Goal: Task Accomplishment & Management: Manage account settings

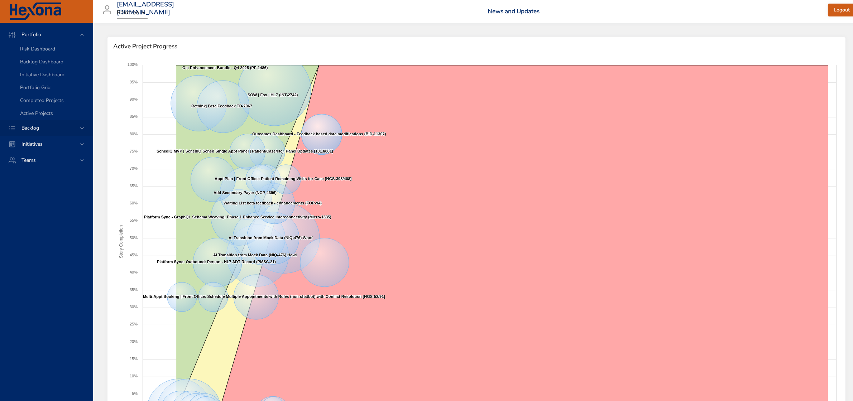
click at [39, 123] on div "Backlog" at bounding box center [46, 128] width 93 height 16
click at [42, 63] on span "Backlog Details" at bounding box center [37, 65] width 34 height 7
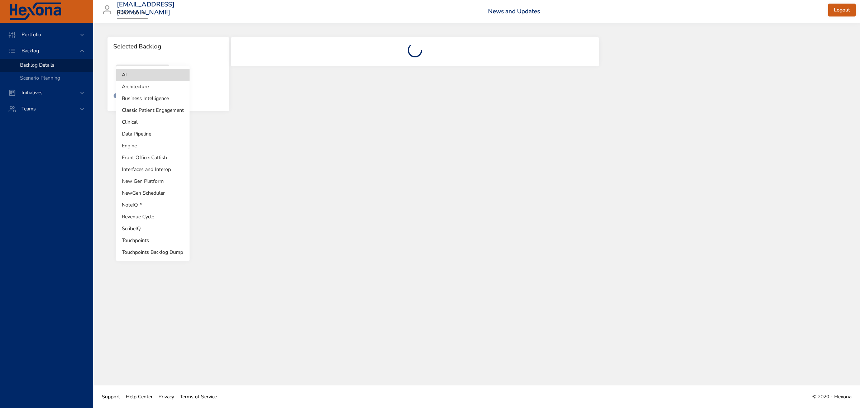
click at [158, 76] on body "Portfolio Backlog Backlog Details Scenario Planning Initiatives Teams [EMAIL_AD…" at bounding box center [430, 204] width 860 height 408
click at [140, 144] on li "Engine" at bounding box center [152, 146] width 73 height 12
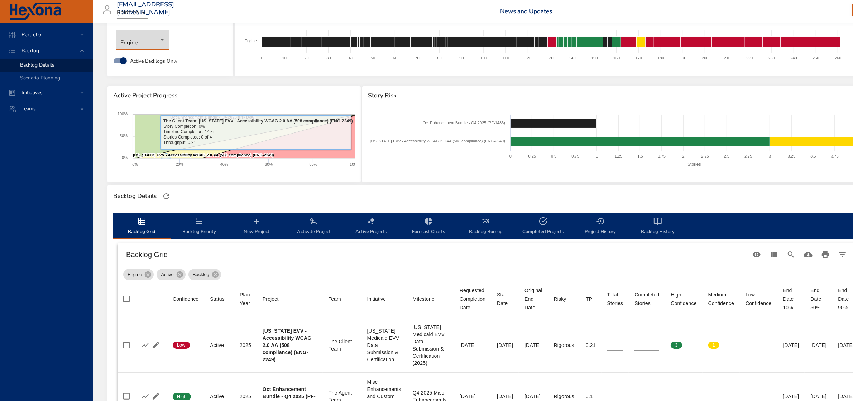
scroll to position [45, 0]
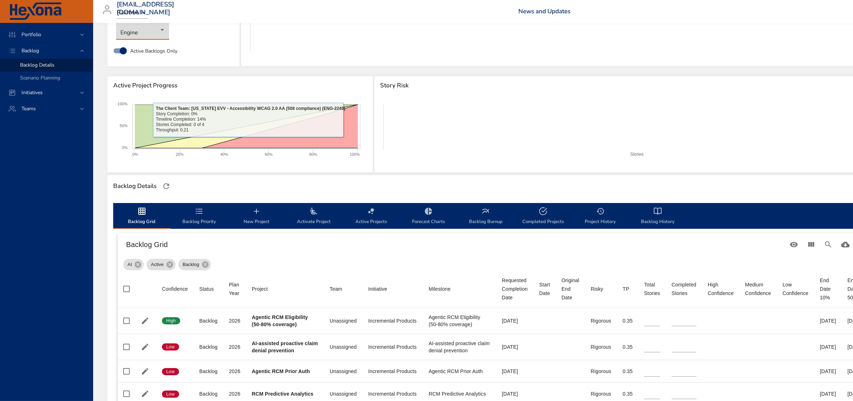
type input "**"
type input "*"
type input "**"
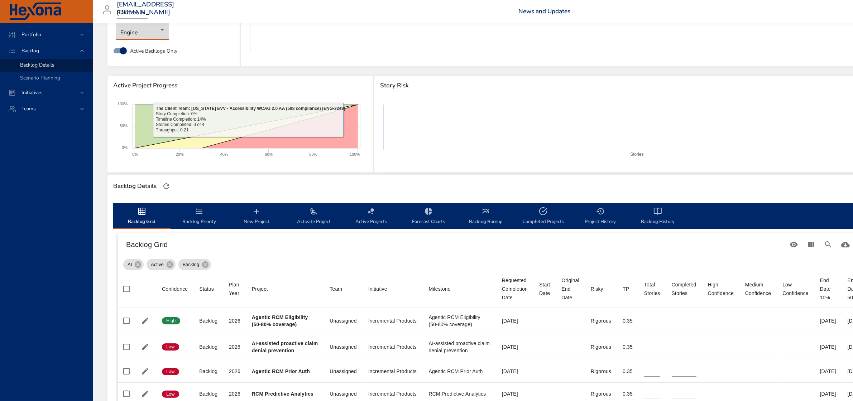
type input "**"
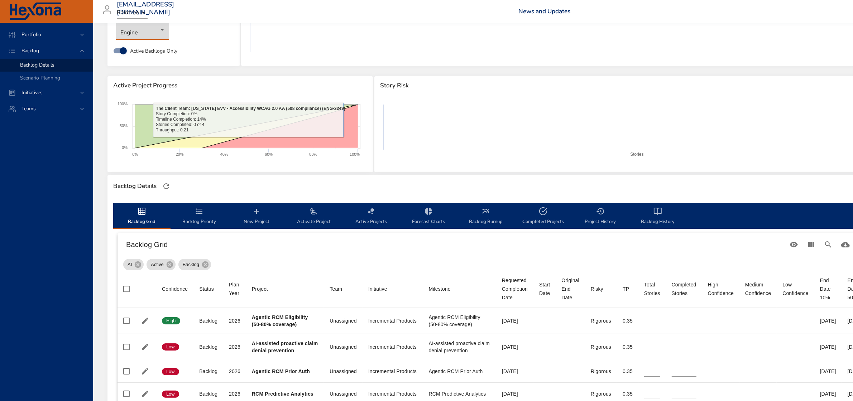
type input "**"
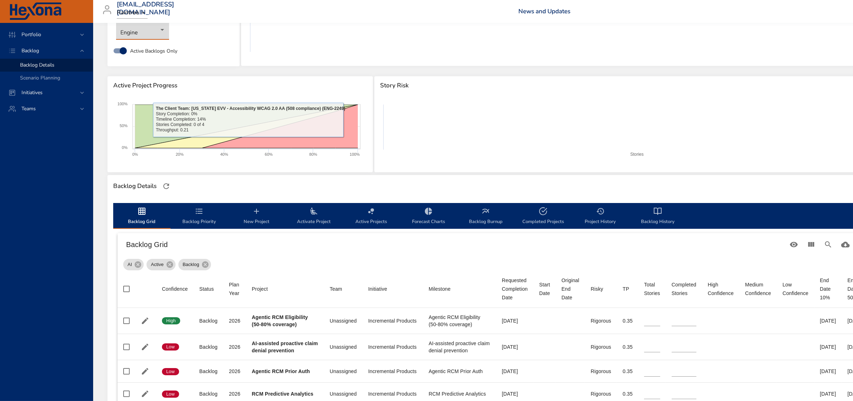
type input "**"
type input "*"
type input "**"
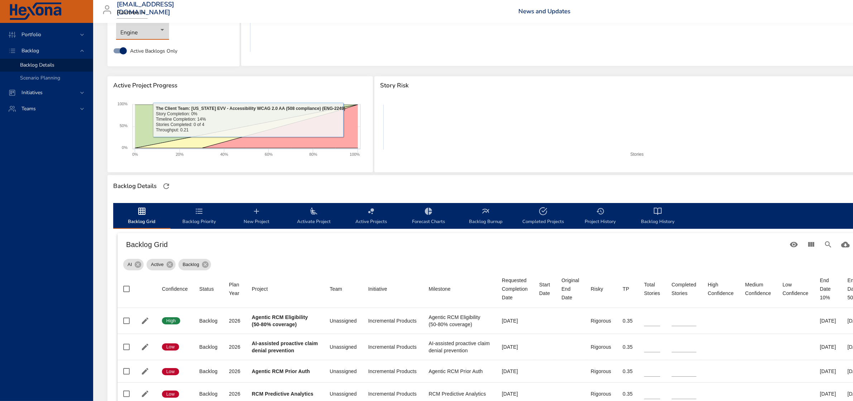
type input "**"
type input "*"
type input "**"
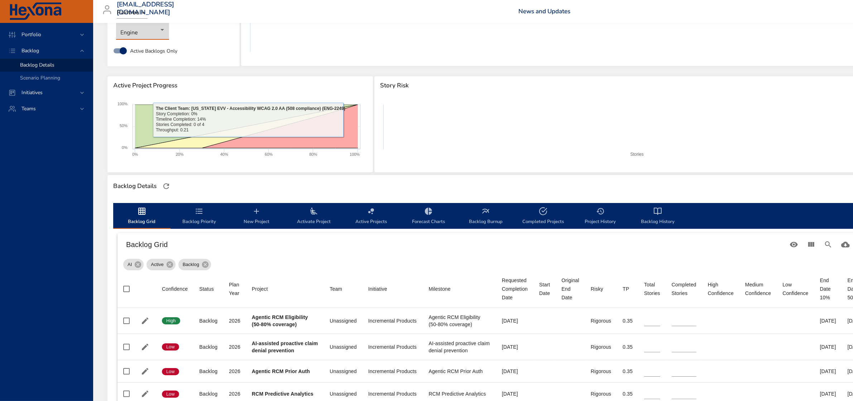
type input "**"
type input "*"
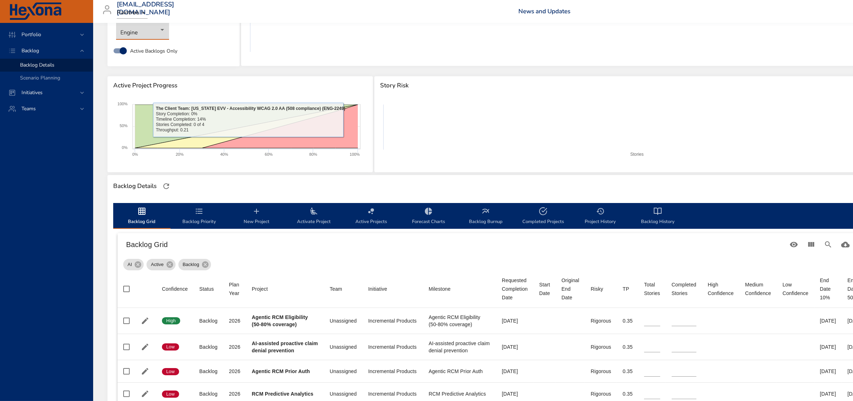
type input "*"
type input "**"
type input "*"
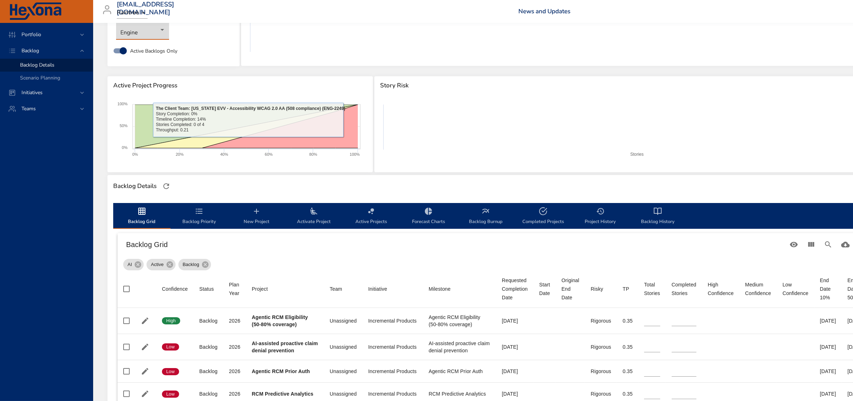
type input "**"
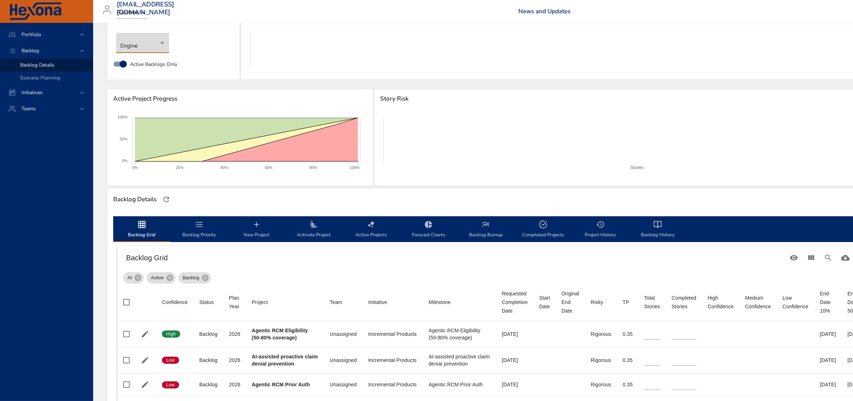
scroll to position [0, 0]
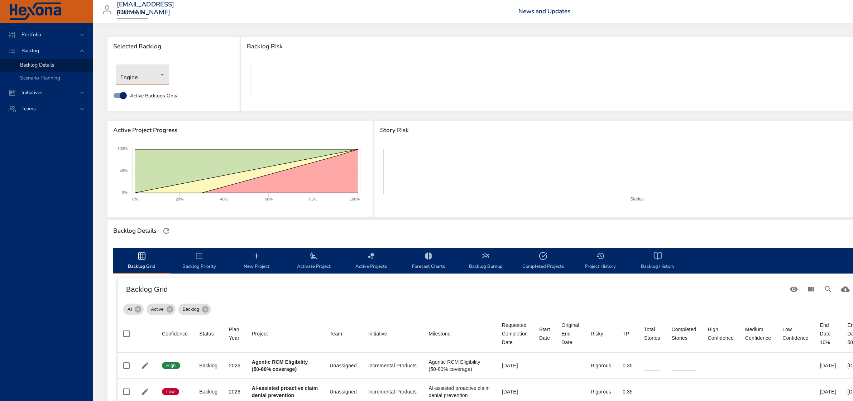
click at [157, 73] on body "Portfolio Backlog Backlog Details Scenario Planning Initiatives Teams [EMAIL_AD…" at bounding box center [426, 200] width 853 height 401
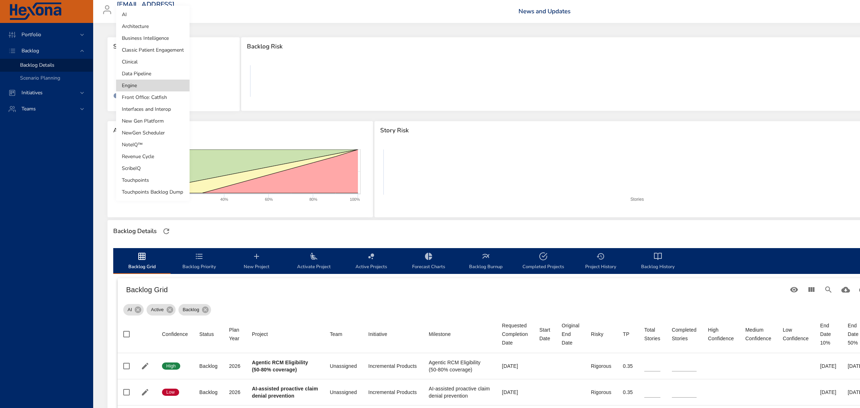
click at [152, 88] on li "Engine" at bounding box center [152, 86] width 73 height 12
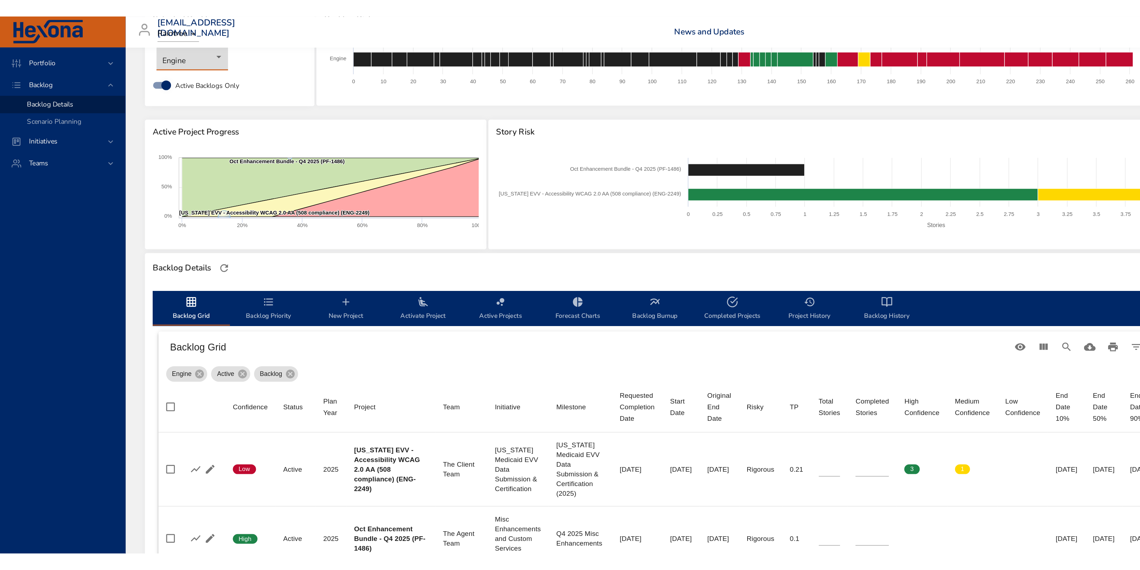
scroll to position [44, 0]
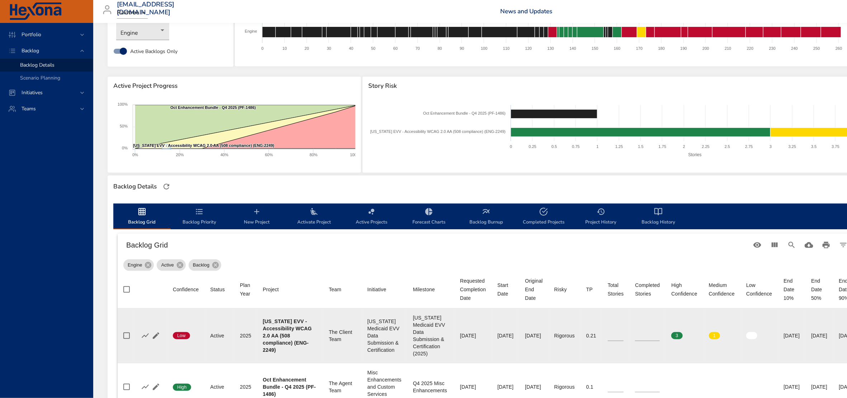
drag, startPoint x: 511, startPoint y: 336, endPoint x: 540, endPoint y: 338, distance: 28.7
click at [540, 338] on td "Original End Date [DATE]" at bounding box center [533, 336] width 29 height 55
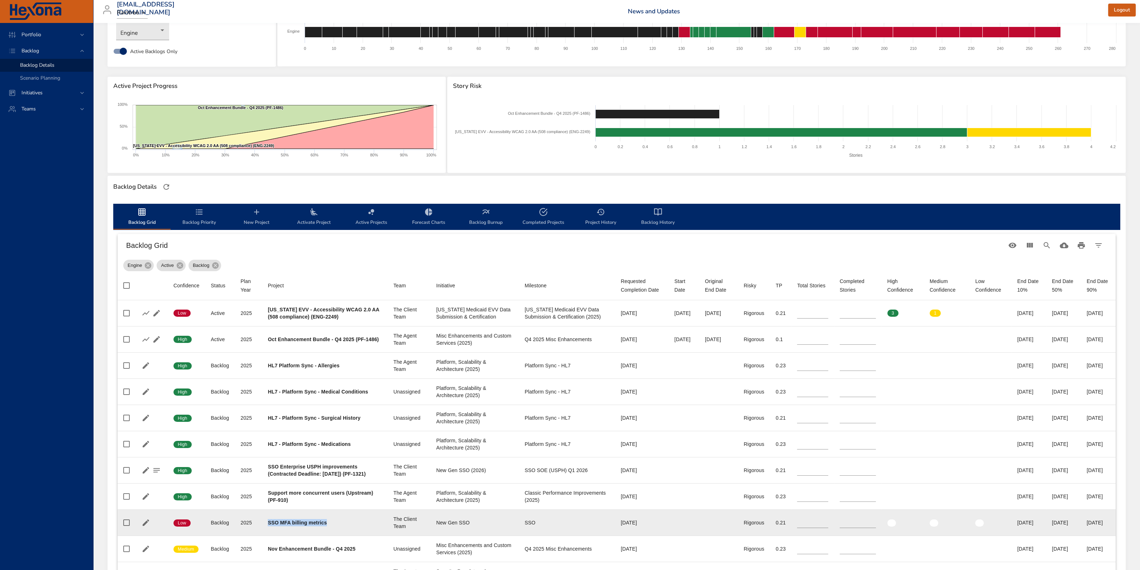
drag, startPoint x: 329, startPoint y: 528, endPoint x: 263, endPoint y: 531, distance: 65.7
click at [263, 408] on td "Project SSO MFA billing metrics" at bounding box center [324, 522] width 125 height 26
drag, startPoint x: 1068, startPoint y: 528, endPoint x: 1041, endPoint y: 531, distance: 27.4
click at [860, 408] on td "End Date 50% [DATE]" at bounding box center [1063, 522] width 35 height 26
drag, startPoint x: 267, startPoint y: 528, endPoint x: 328, endPoint y: 526, distance: 61.3
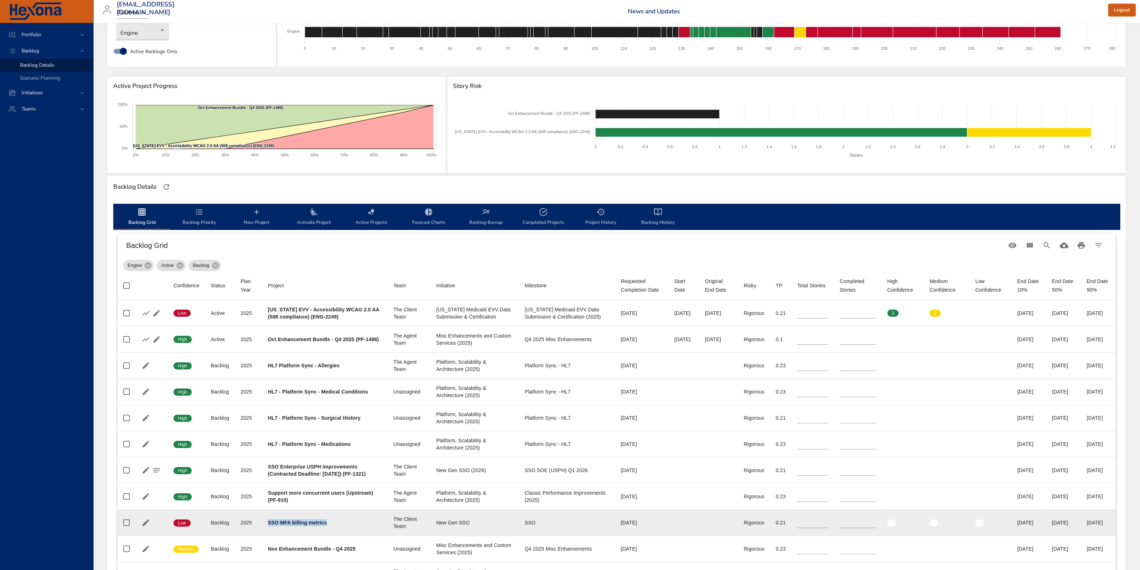
click at [328, 408] on div "SSO MFA billing metrics" at bounding box center [325, 522] width 114 height 7
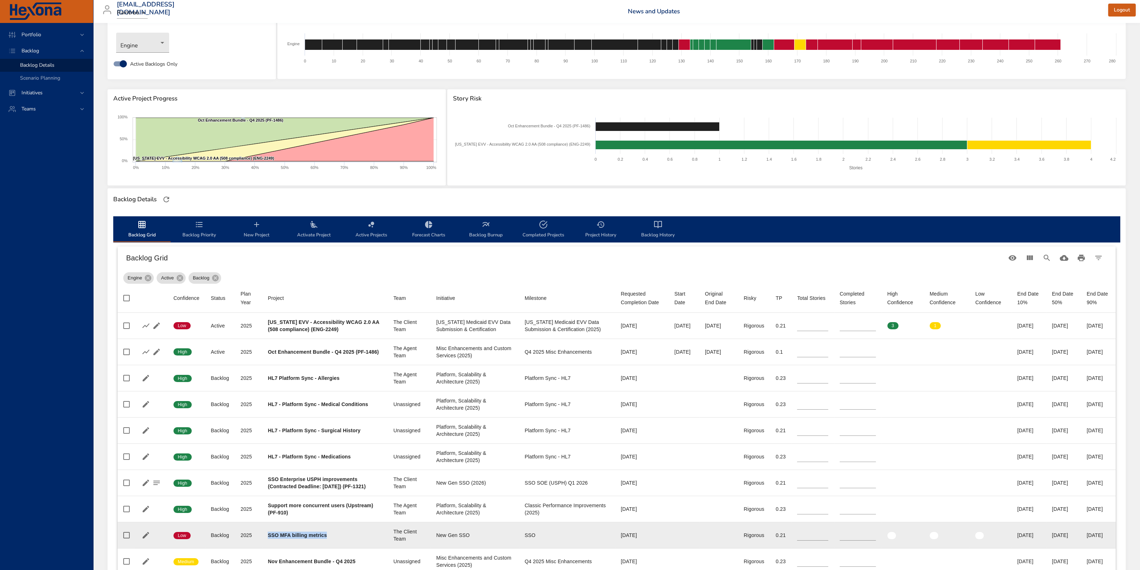
scroll to position [0, 0]
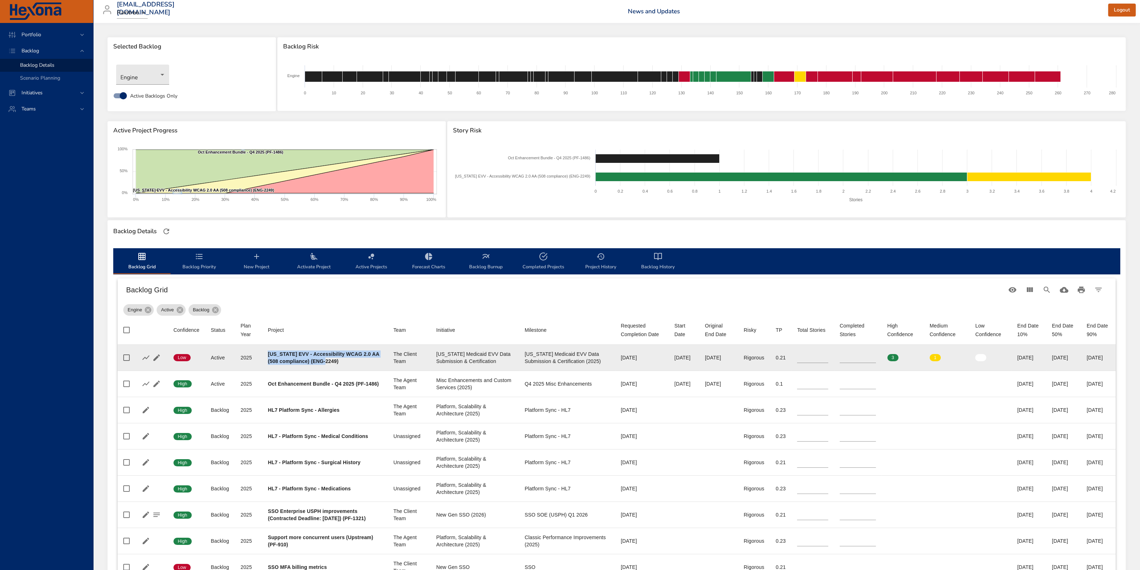
drag, startPoint x: 343, startPoint y: 362, endPoint x: 267, endPoint y: 352, distance: 76.7
click at [267, 352] on td "Project [US_STATE] EVV - Accessibility WCAG 2.0 AA (508 compliance) (ENG-2249)" at bounding box center [324, 357] width 125 height 26
drag, startPoint x: 680, startPoint y: 359, endPoint x: 706, endPoint y: 358, distance: 26.6
click at [706, 358] on div "[DATE]" at bounding box center [718, 357] width 27 height 7
drag, startPoint x: 1042, startPoint y: 359, endPoint x: 1066, endPoint y: 357, distance: 24.8
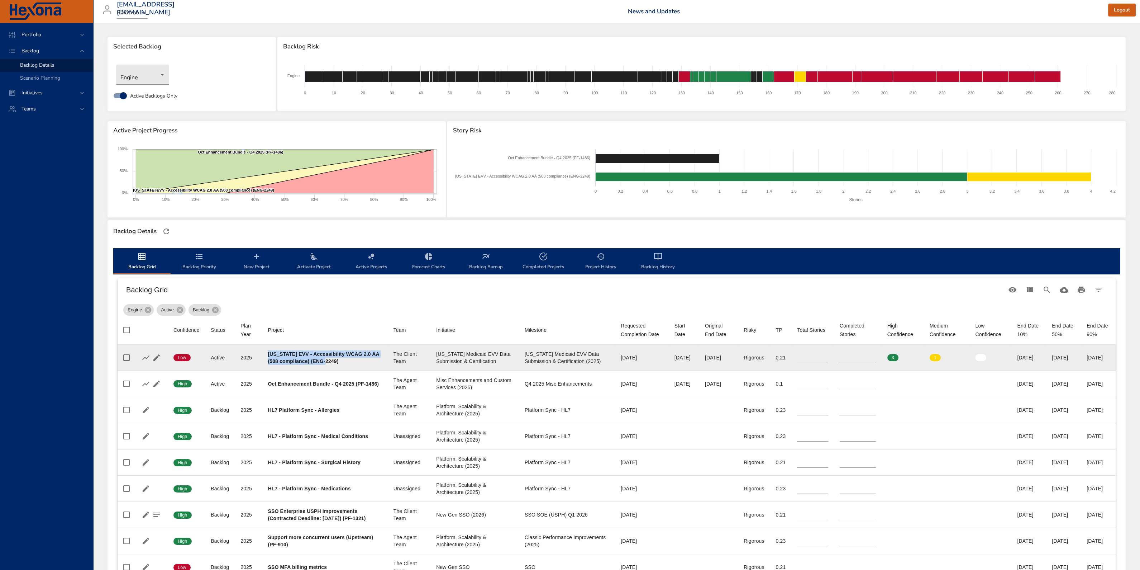
click at [860, 357] on div "[DATE]" at bounding box center [1063, 357] width 23 height 7
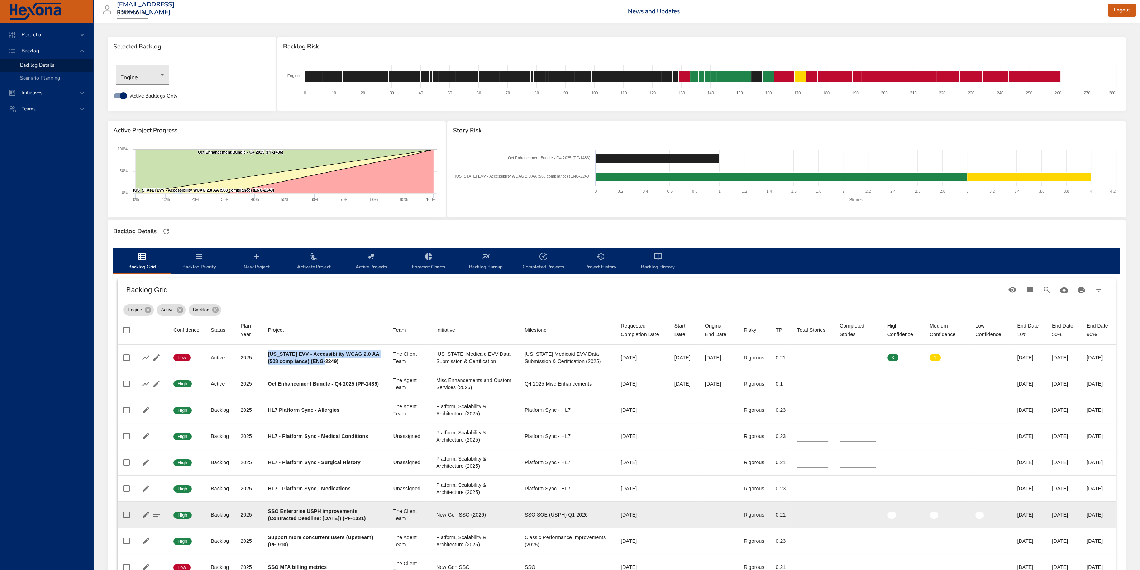
drag, startPoint x: 1041, startPoint y: 518, endPoint x: 1068, endPoint y: 518, distance: 27.2
click at [860, 408] on td "End Date 50% [DATE]" at bounding box center [1063, 514] width 35 height 26
drag, startPoint x: 617, startPoint y: 517, endPoint x: 589, endPoint y: 517, distance: 28.7
click at [615, 408] on td "Requested Completion Date [DATE]" at bounding box center [642, 514] width 54 height 26
click at [634, 408] on td "Requested Completion Date [DATE]" at bounding box center [642, 514] width 54 height 26
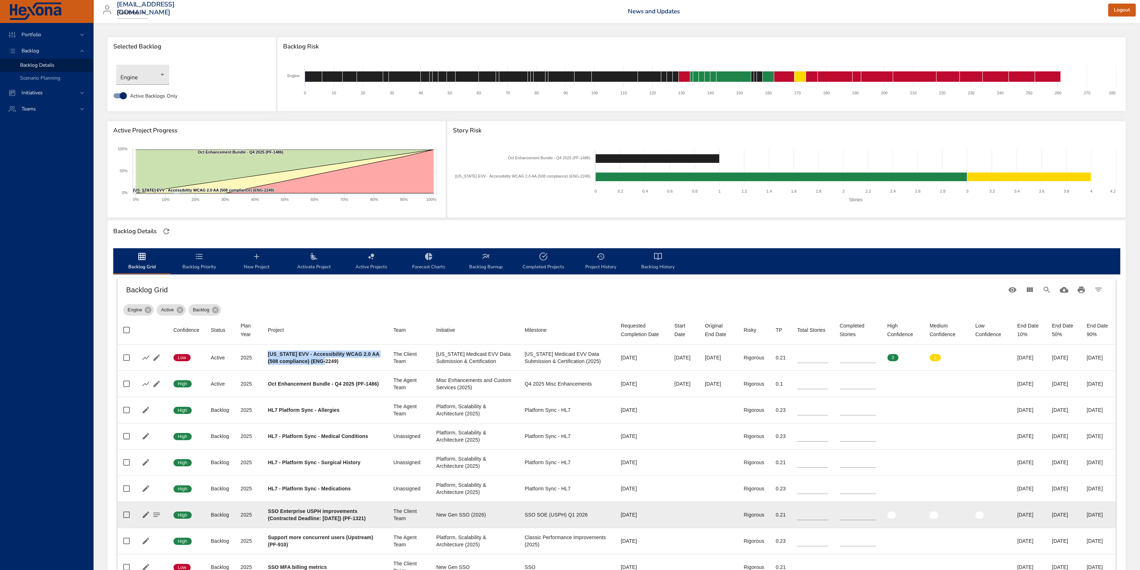
click at [621, 408] on div "[DATE]" at bounding box center [642, 514] width 42 height 7
drag, startPoint x: 618, startPoint y: 517, endPoint x: 588, endPoint y: 521, distance: 30.5
click at [615, 408] on td "Requested Completion Date [DATE]" at bounding box center [642, 514] width 54 height 26
drag, startPoint x: 552, startPoint y: 519, endPoint x: 546, endPoint y: 519, distance: 5.4
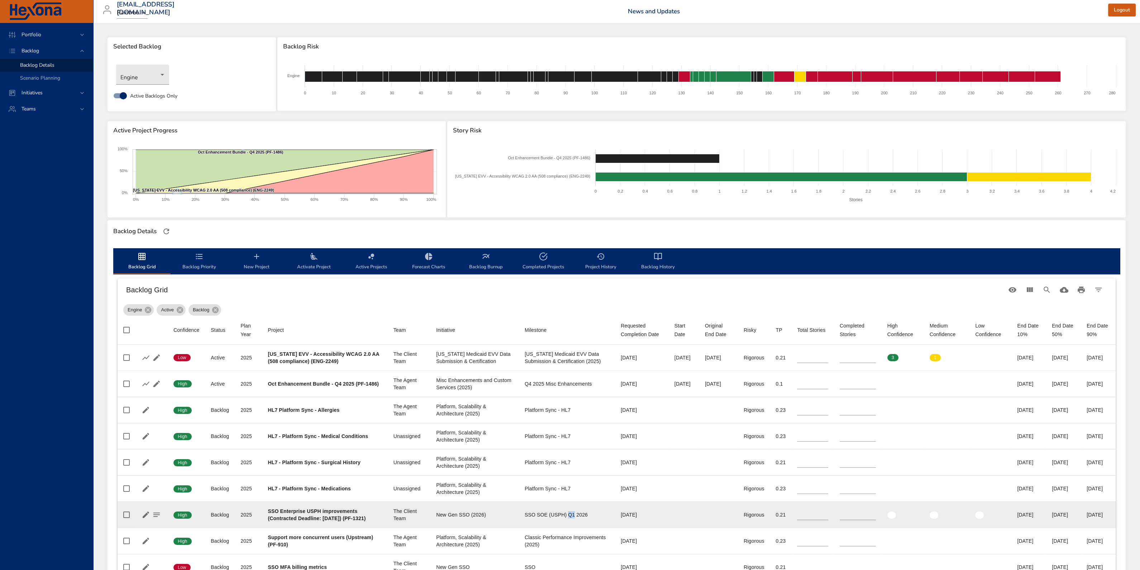
click at [546, 408] on div "SSO SOE (USPH) Q1 2026" at bounding box center [567, 514] width 85 height 7
drag, startPoint x: 590, startPoint y: 519, endPoint x: 616, endPoint y: 519, distance: 26.2
click at [616, 408] on td "Requested Completion Date [DATE]" at bounding box center [642, 514] width 54 height 26
drag, startPoint x: 551, startPoint y: 518, endPoint x: 546, endPoint y: 517, distance: 5.4
click at [546, 408] on div "SSO SOE (USPH) Q1 2026" at bounding box center [567, 514] width 85 height 7
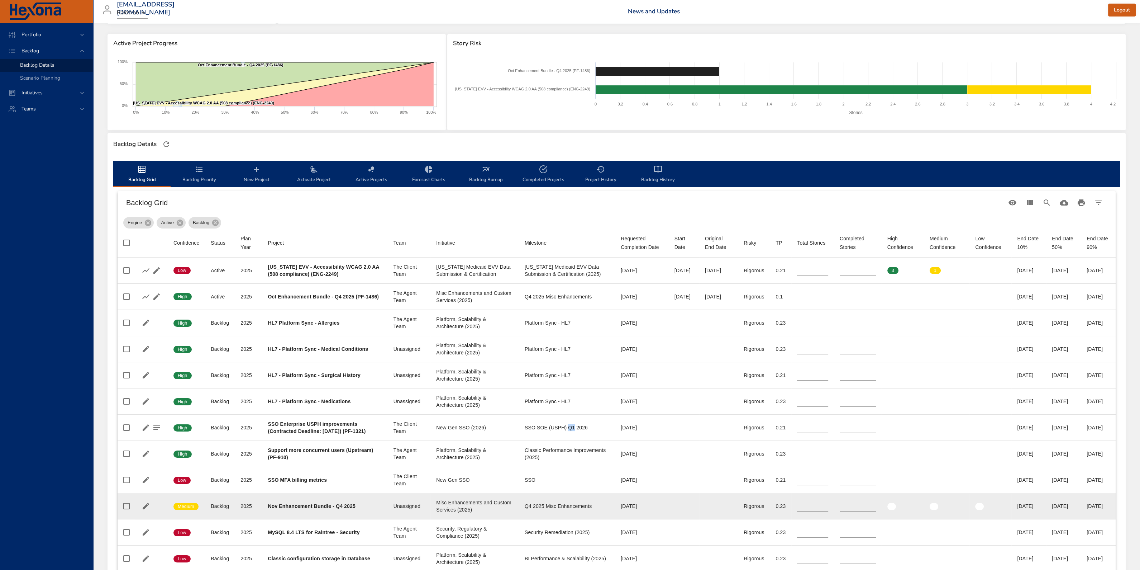
scroll to position [89, 0]
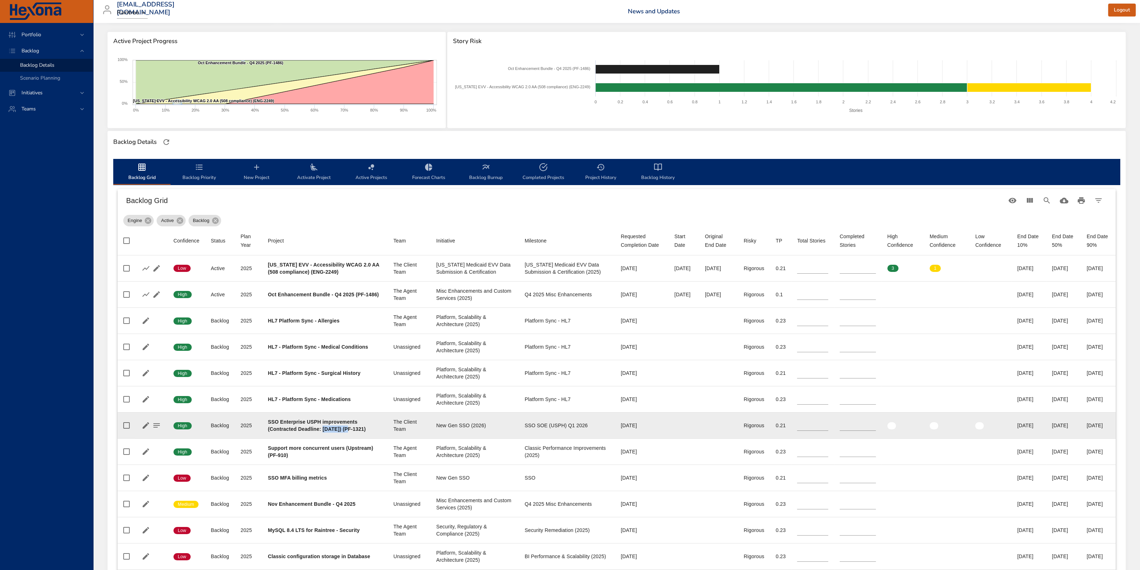
drag, startPoint x: 349, startPoint y: 427, endPoint x: 323, endPoint y: 429, distance: 26.2
click at [323, 408] on b "SSO Enterprise USPH improvements (Contracted Deadline: [DATE]) (PF-1321)" at bounding box center [317, 425] width 98 height 13
drag, startPoint x: 616, startPoint y: 428, endPoint x: 590, endPoint y: 430, distance: 25.9
click at [621, 408] on div "[DATE]" at bounding box center [642, 424] width 42 height 7
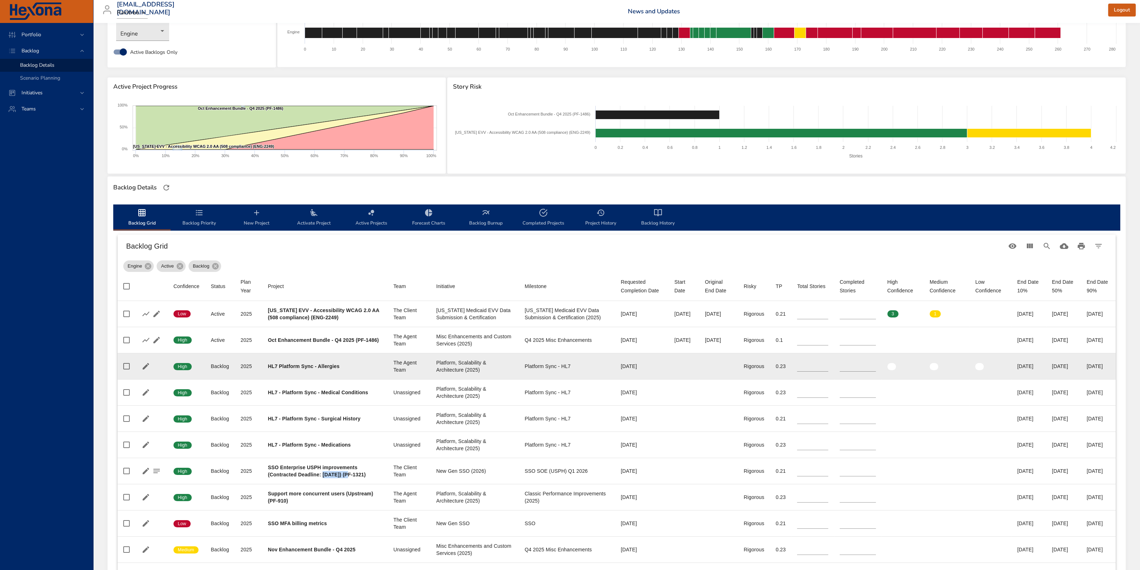
scroll to position [0, 0]
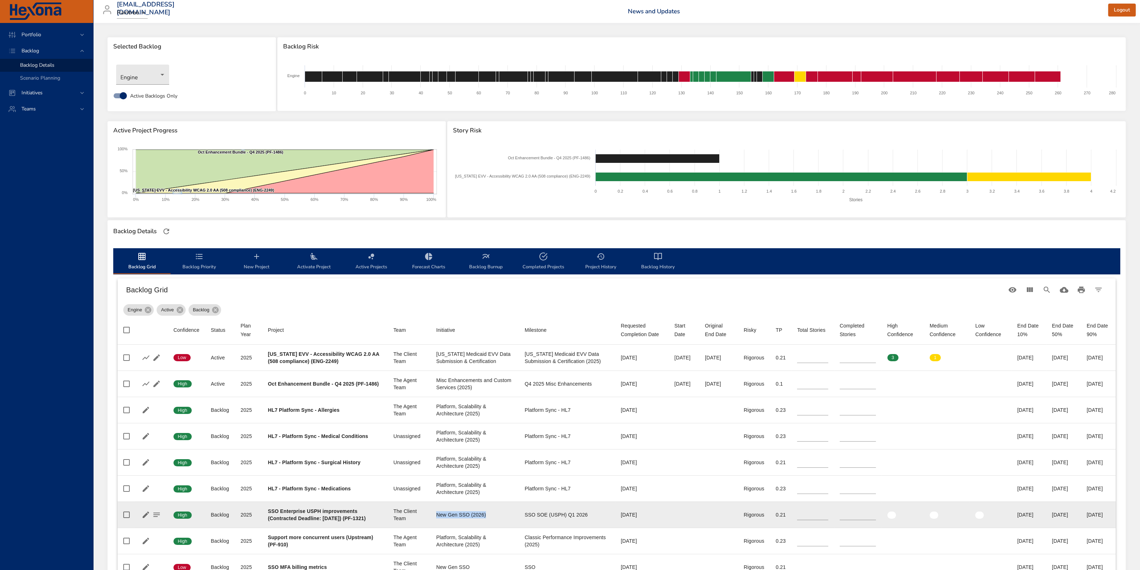
drag, startPoint x: 424, startPoint y: 518, endPoint x: 475, endPoint y: 516, distance: 51.3
click at [475, 408] on div "New Gen SSO (2026)" at bounding box center [474, 514] width 77 height 7
drag, startPoint x: 502, startPoint y: 516, endPoint x: 566, endPoint y: 522, distance: 64.1
click at [566, 408] on td "Milestone SSO SOE (USPH) Q1 2026" at bounding box center [567, 514] width 96 height 26
